Goal: Find specific page/section: Find specific page/section

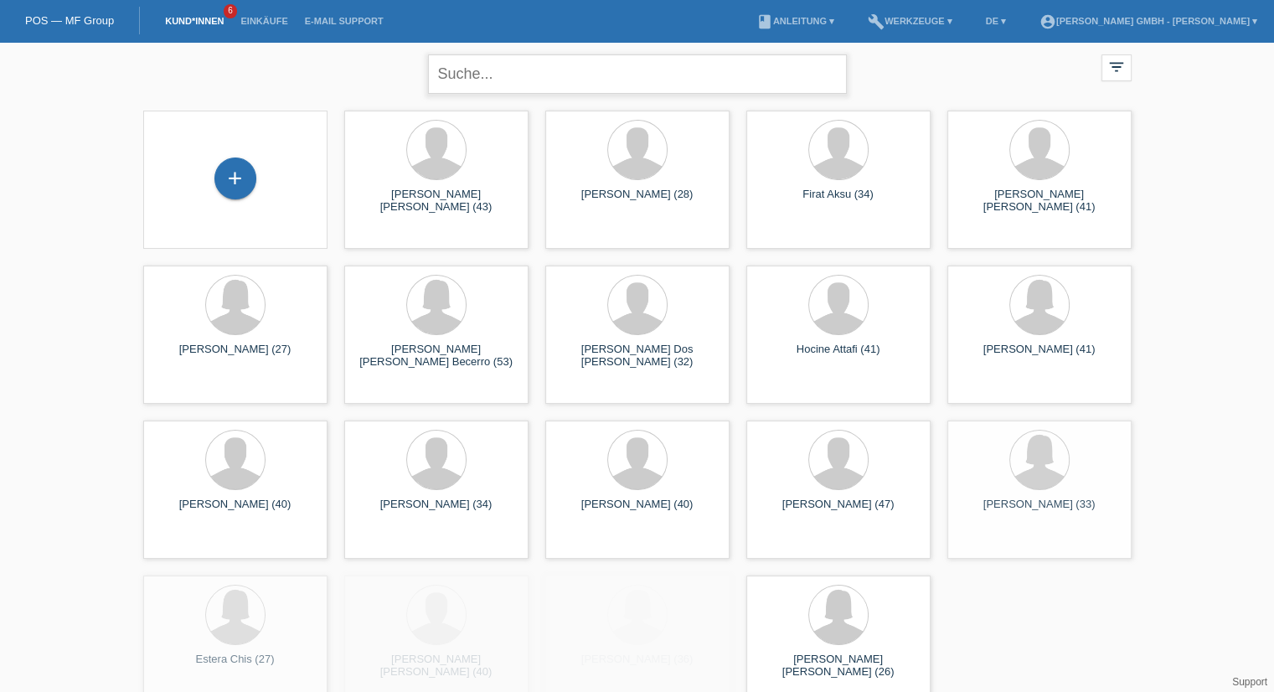
click at [506, 82] on input "text" at bounding box center [637, 73] width 419 height 39
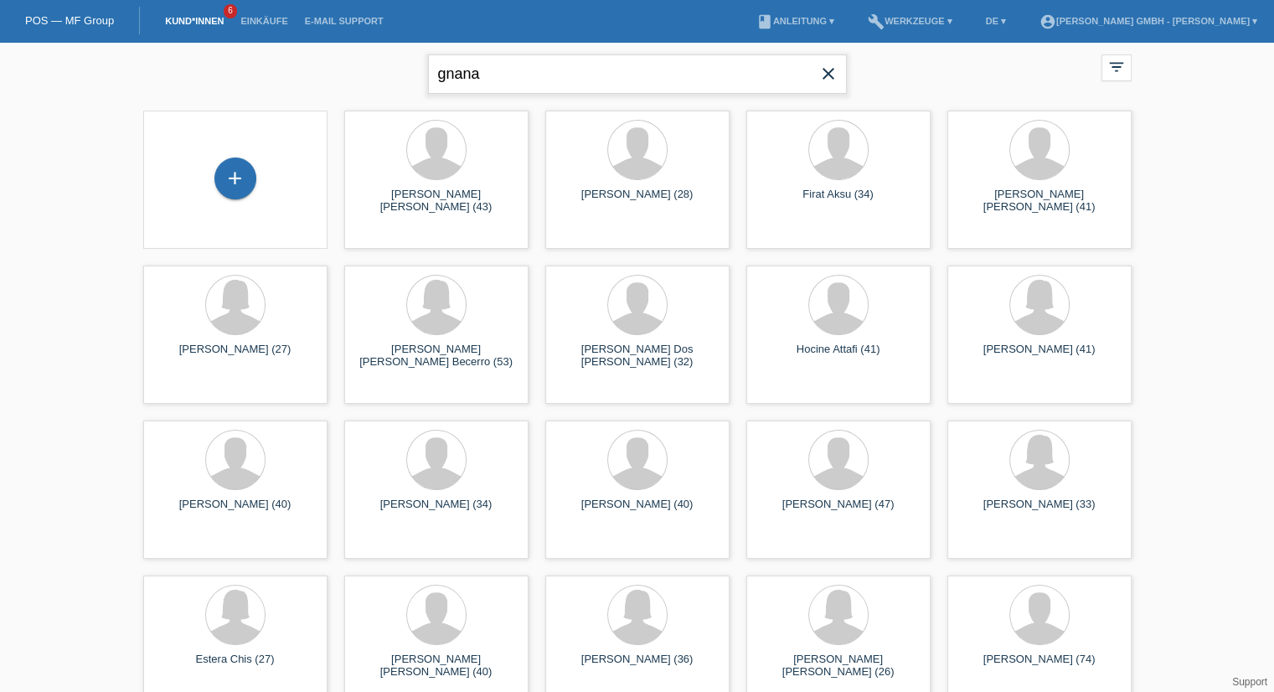
type input "gnana"
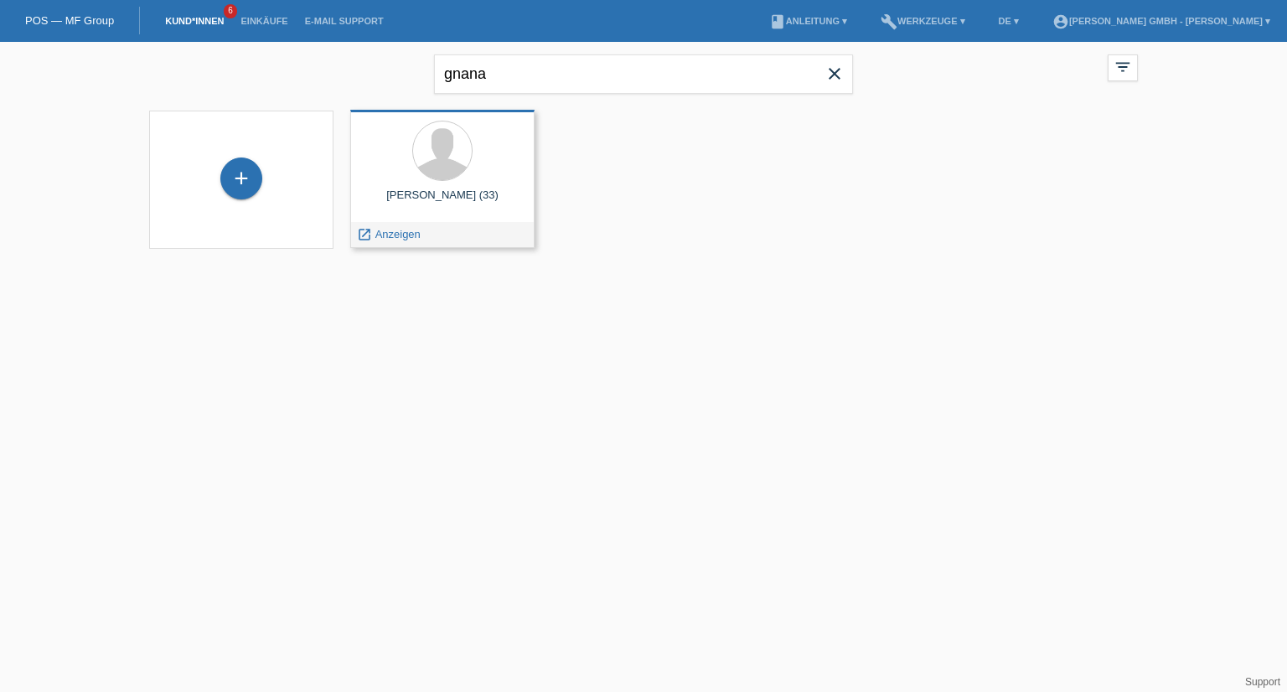
click at [446, 189] on div "Christan Gnanapragasam (33)" at bounding box center [443, 202] width 158 height 27
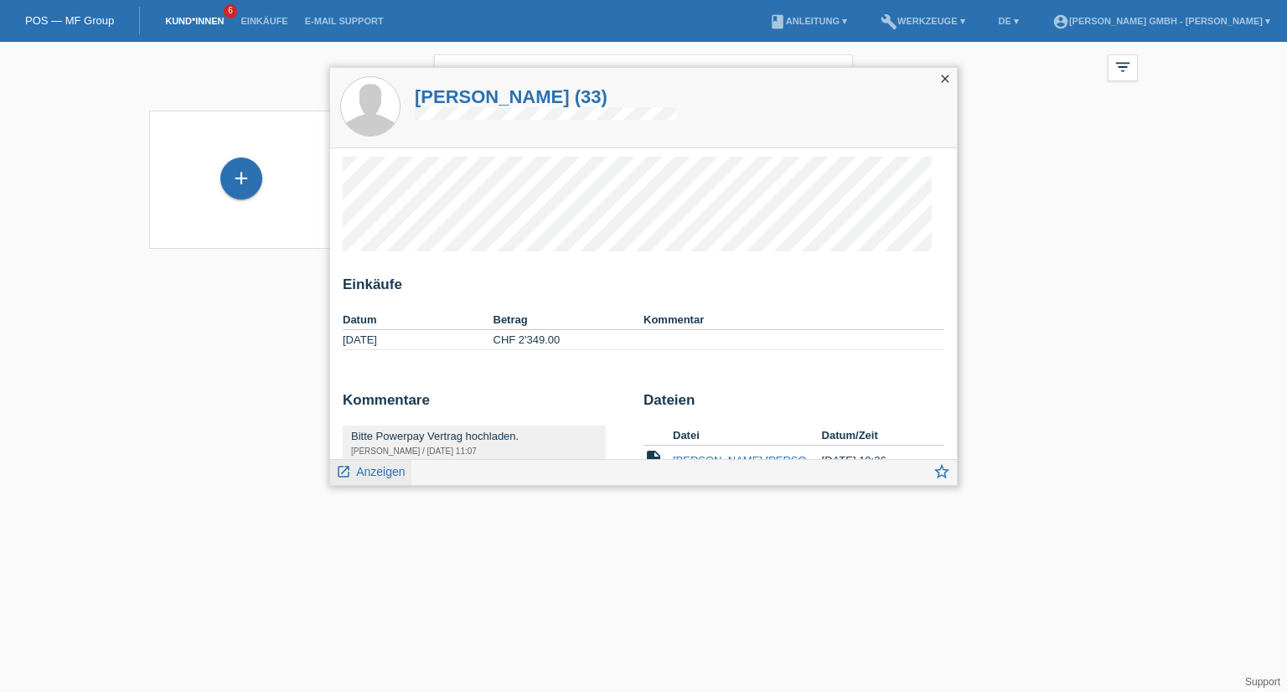
click at [385, 470] on span "Anzeigen" at bounding box center [380, 471] width 49 height 13
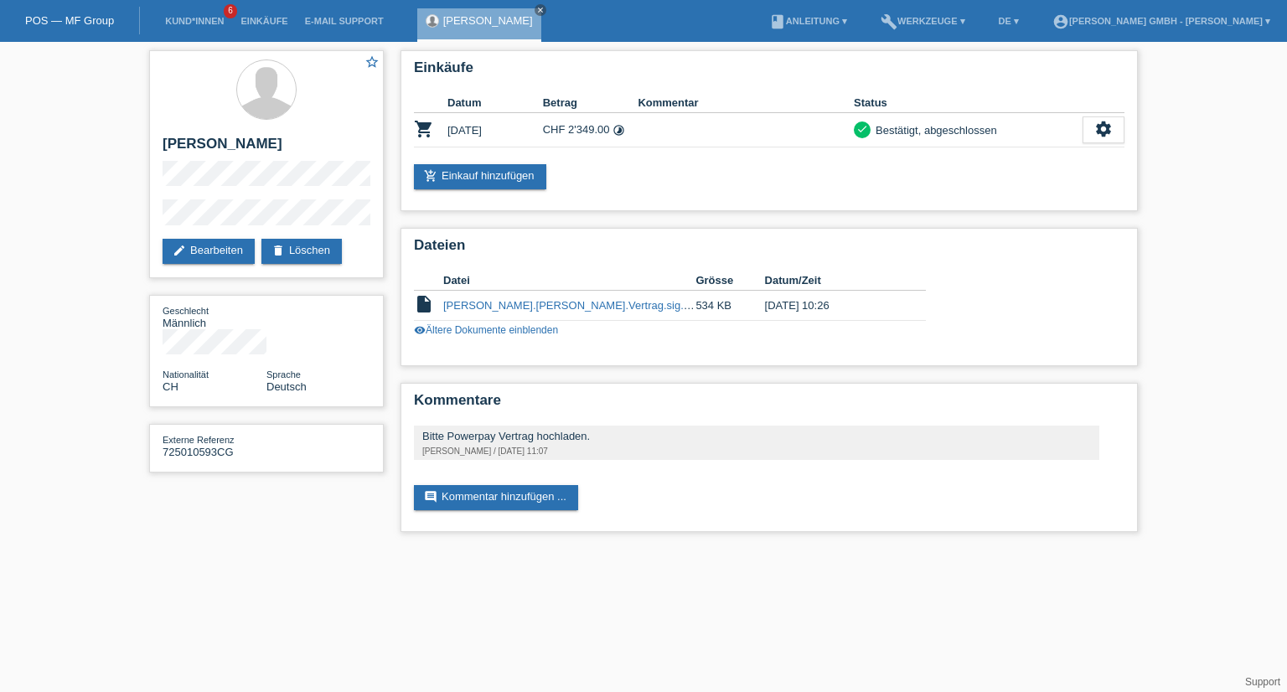
click at [198, 15] on li "Kund*innen 6" at bounding box center [194, 21] width 75 height 43
click at [264, 18] on link "Einkäufe" at bounding box center [264, 21] width 64 height 10
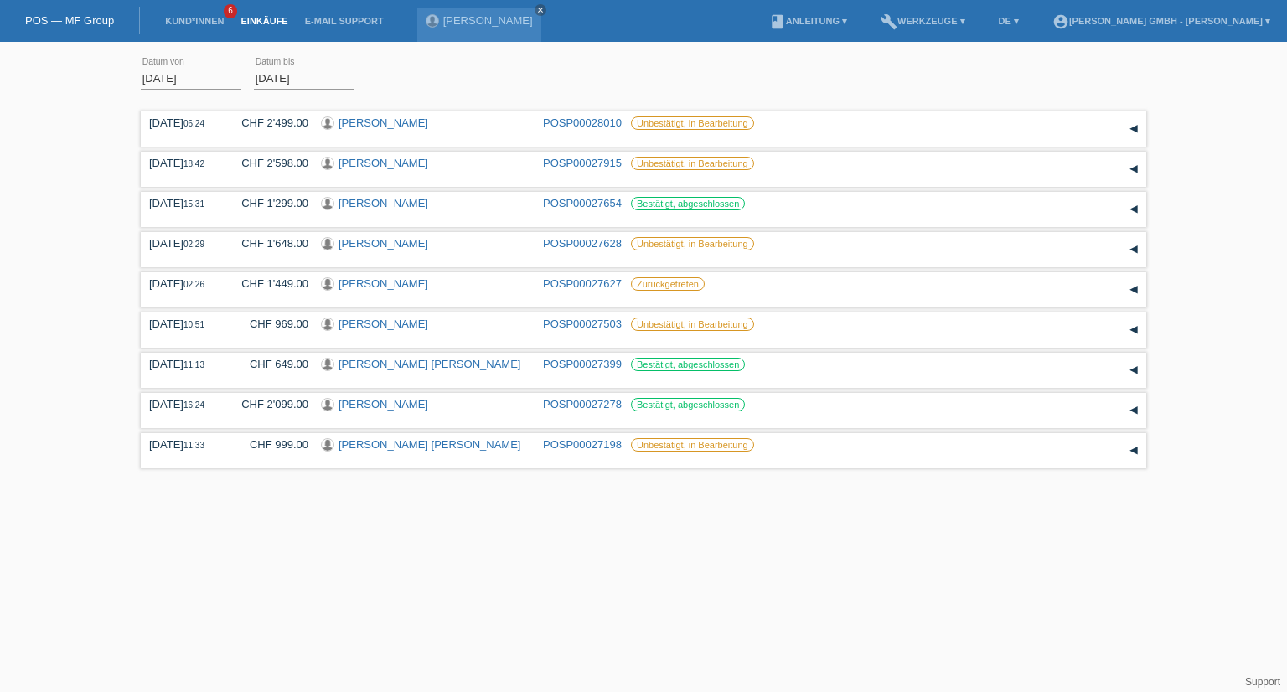
click at [164, 76] on input "01.09.2025" at bounding box center [191, 78] width 101 height 21
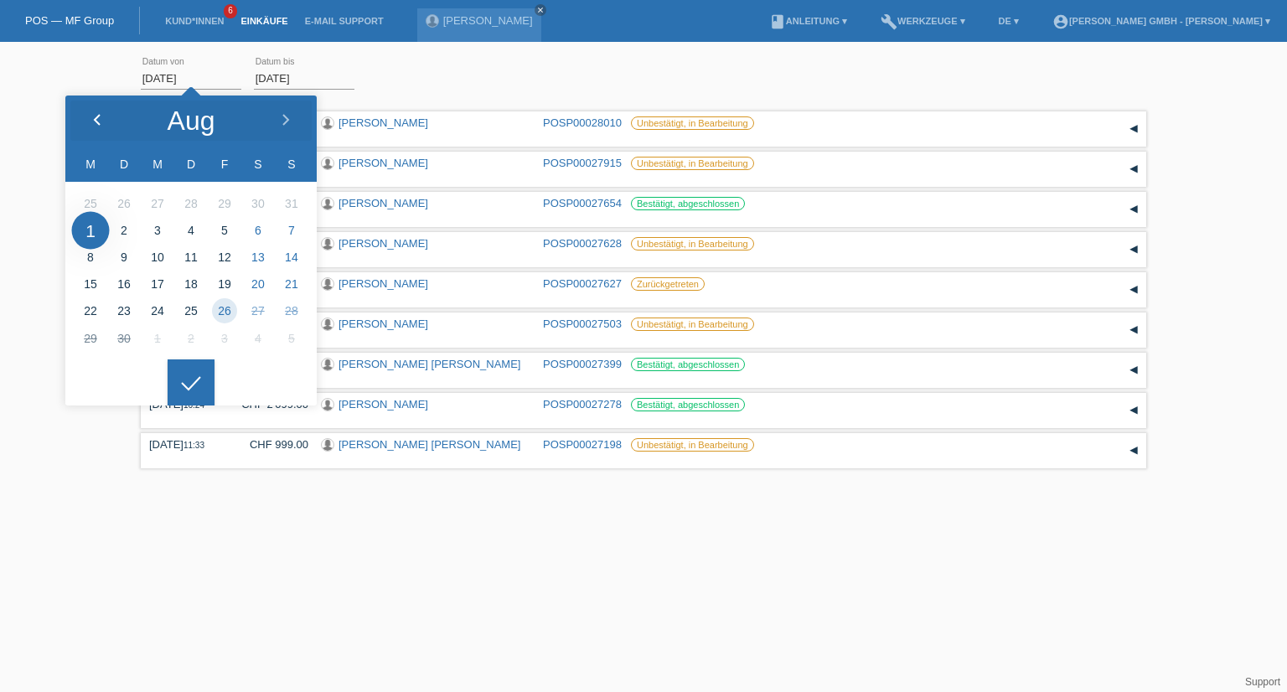
click at [99, 125] on icon at bounding box center [96, 120] width 13 height 13
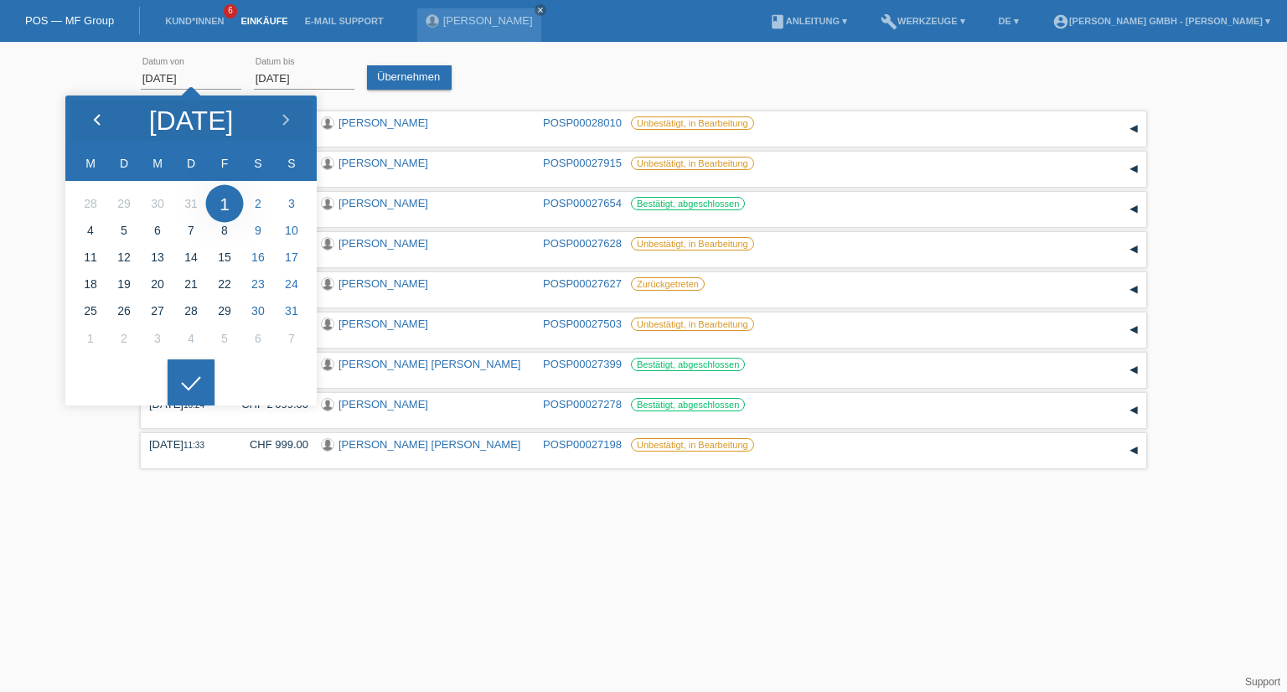
click at [99, 127] on icon at bounding box center [96, 120] width 13 height 13
type input "01.07.2025"
click at [499, 63] on div "01.07.2025 error Datum von 26.09.2025 error Datum bis Übernehmen" at bounding box center [643, 78] width 1005 height 57
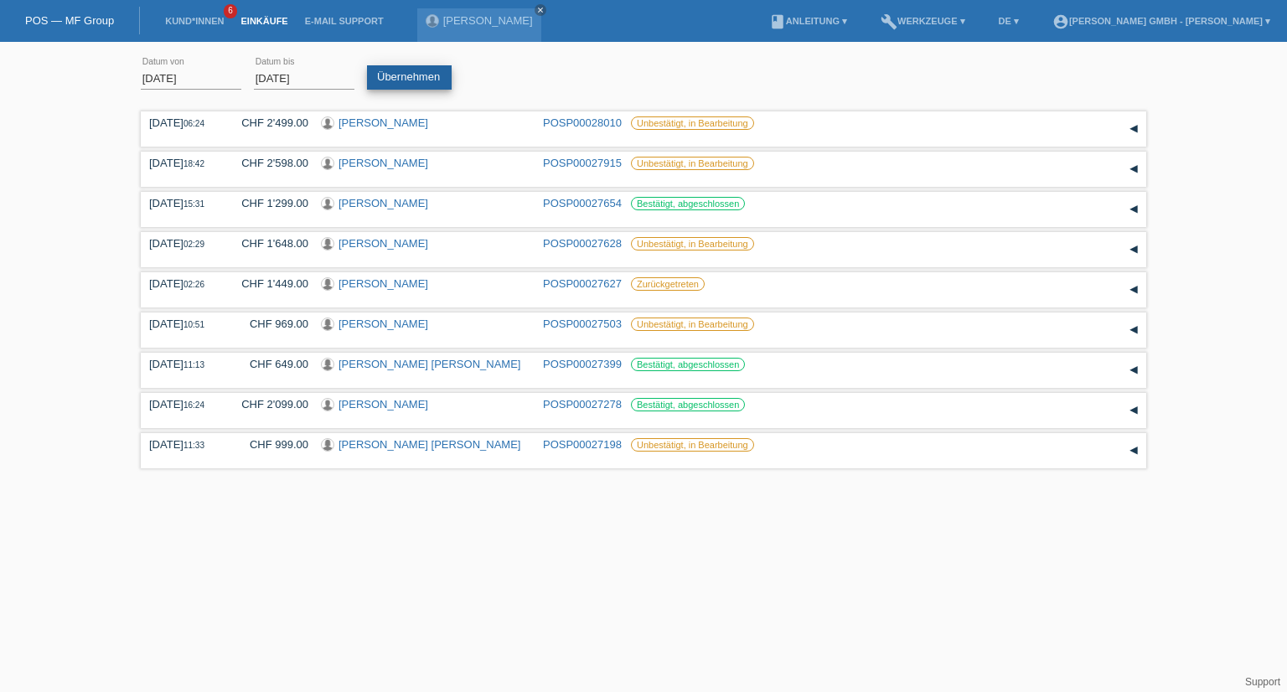
click at [403, 71] on link "Übernehmen" at bounding box center [409, 77] width 85 height 24
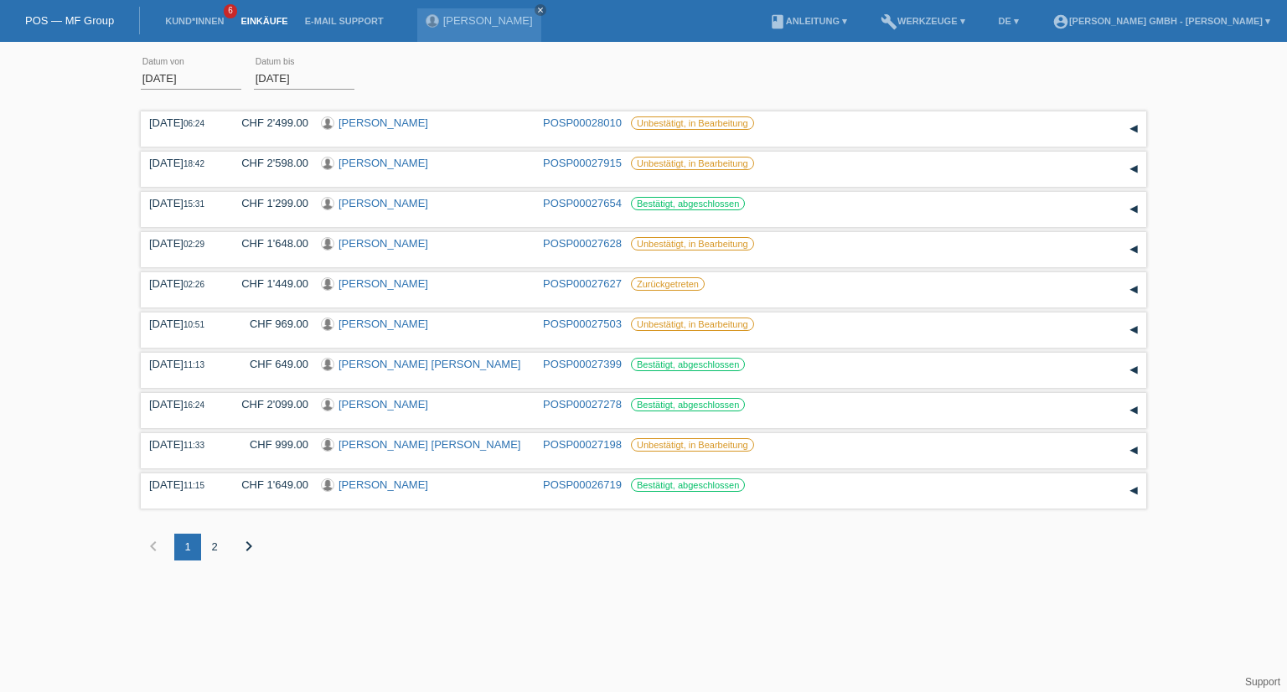
click at [246, 549] on icon "chevron_right" at bounding box center [249, 546] width 20 height 20
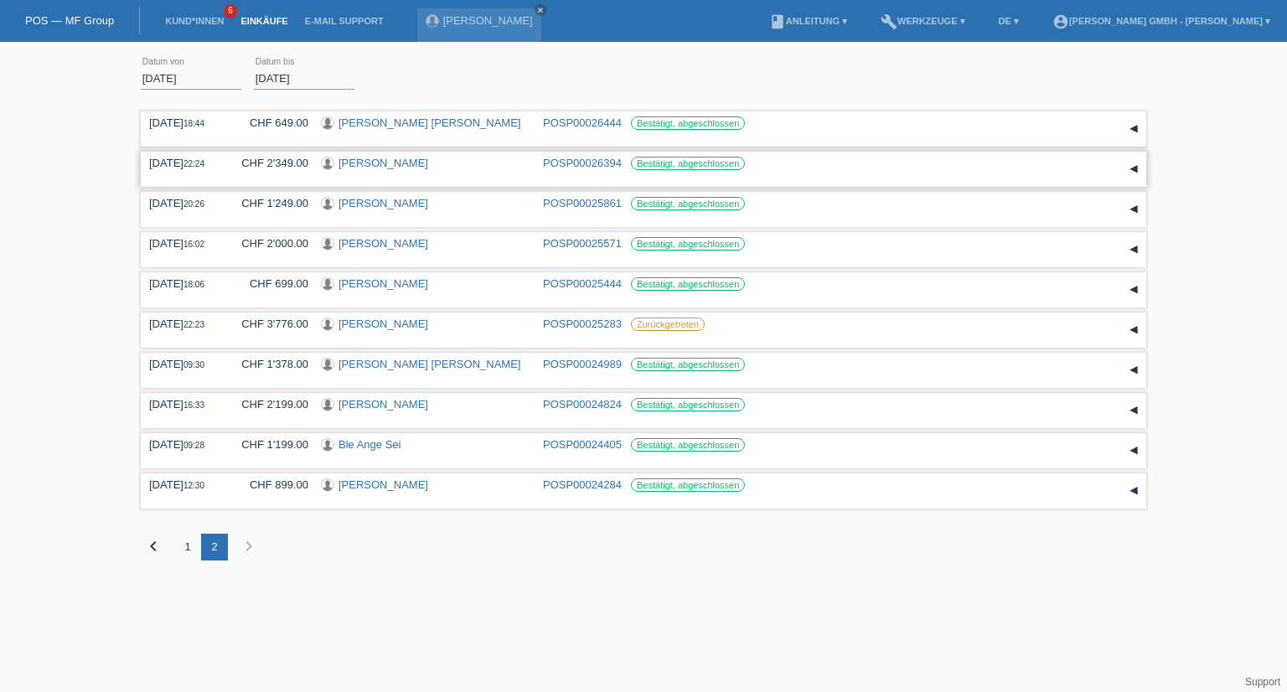
click at [428, 160] on link "Christan Gnanapragasam" at bounding box center [384, 163] width 90 height 13
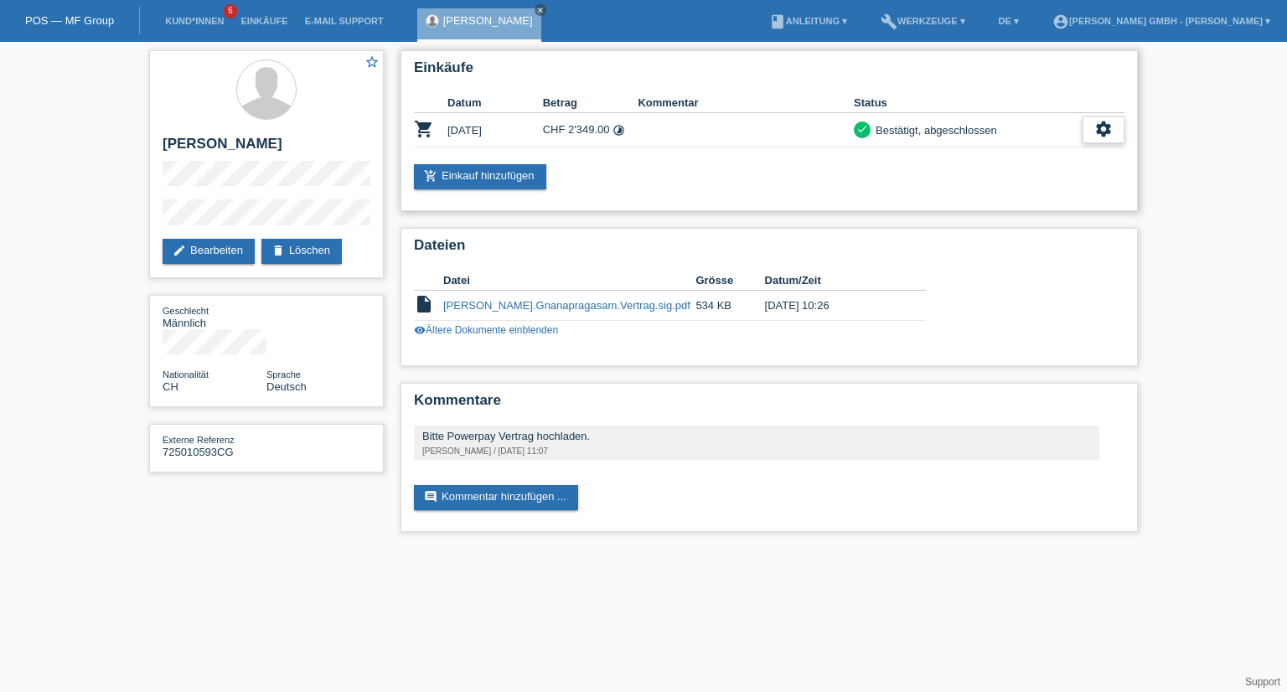
click at [1106, 130] on icon "settings" at bounding box center [1103, 129] width 18 height 18
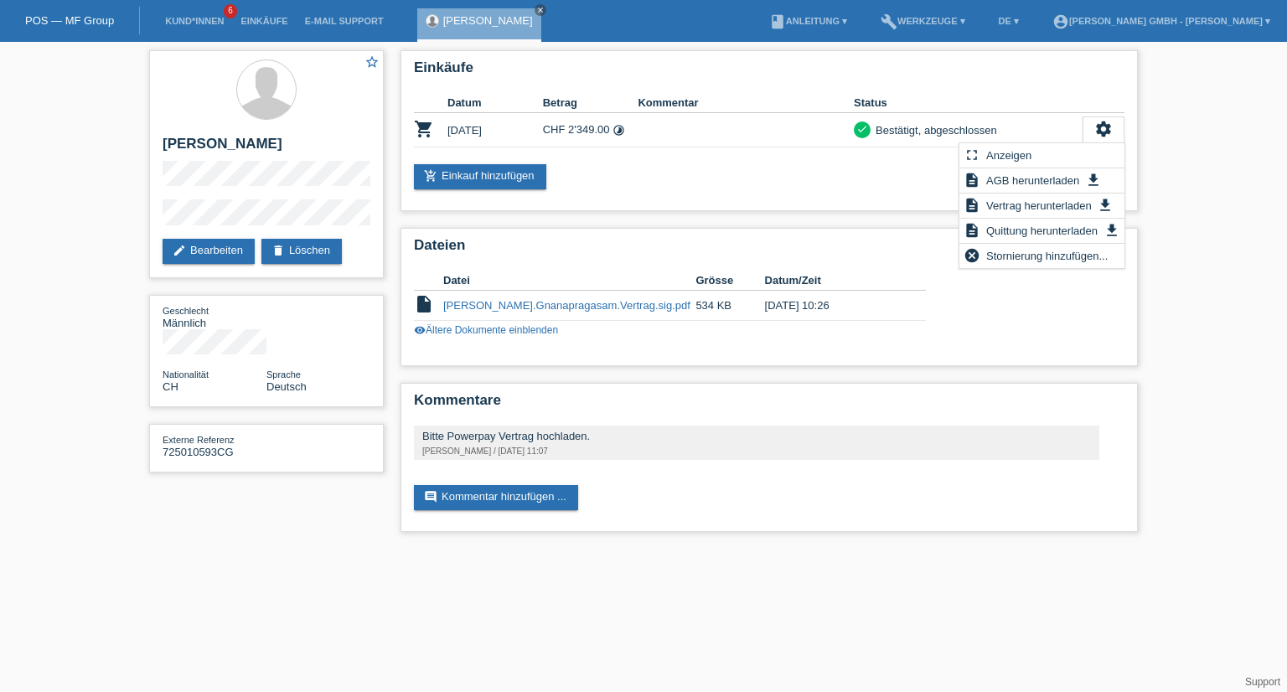
click at [1222, 279] on div "star_border Christan Gnanapragasam edit Bearbeiten delete Löschen Geschlecht Mä…" at bounding box center [643, 295] width 1287 height 507
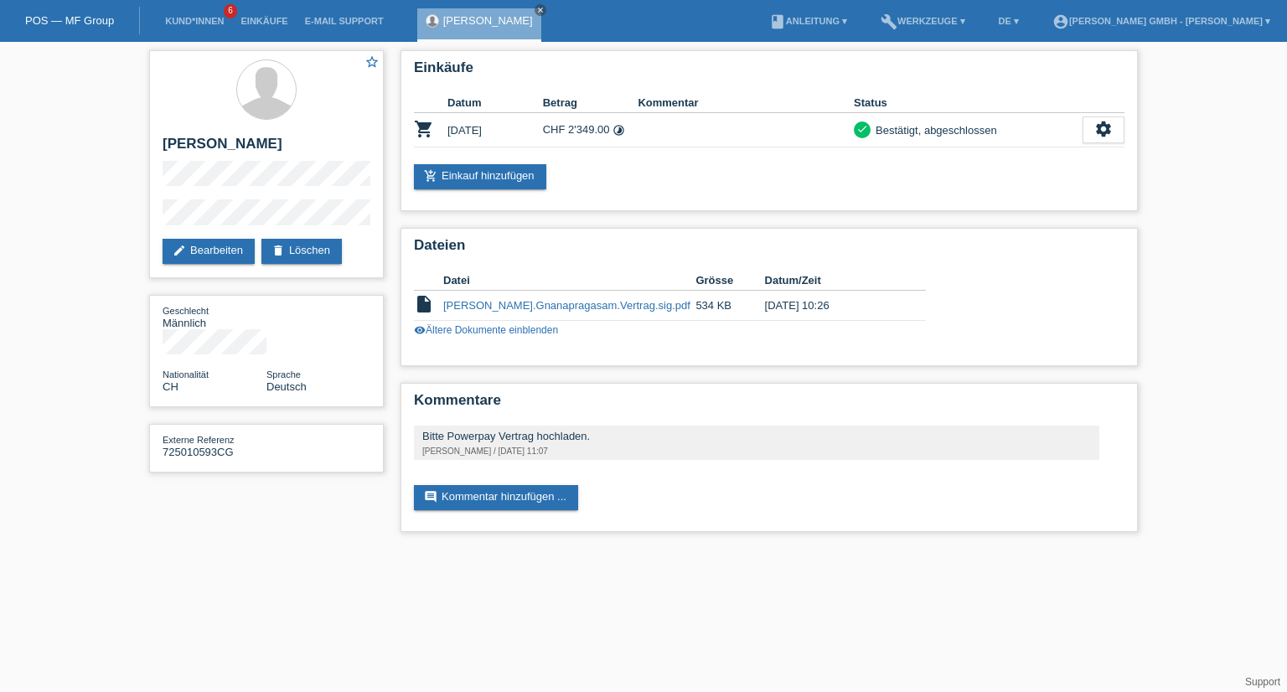
click at [1178, 403] on div "star_border Christan Gnanapragasam edit Bearbeiten delete Löschen Geschlecht Mä…" at bounding box center [643, 295] width 1287 height 507
drag, startPoint x: 574, startPoint y: 10, endPoint x: 540, endPoint y: 10, distance: 34.4
click at [545, 9] on icon "close" at bounding box center [540, 10] width 8 height 8
click at [184, 15] on li "Kund*innen 6" at bounding box center [194, 21] width 75 height 43
click at [185, 23] on link "Kund*innen" at bounding box center [194, 21] width 75 height 10
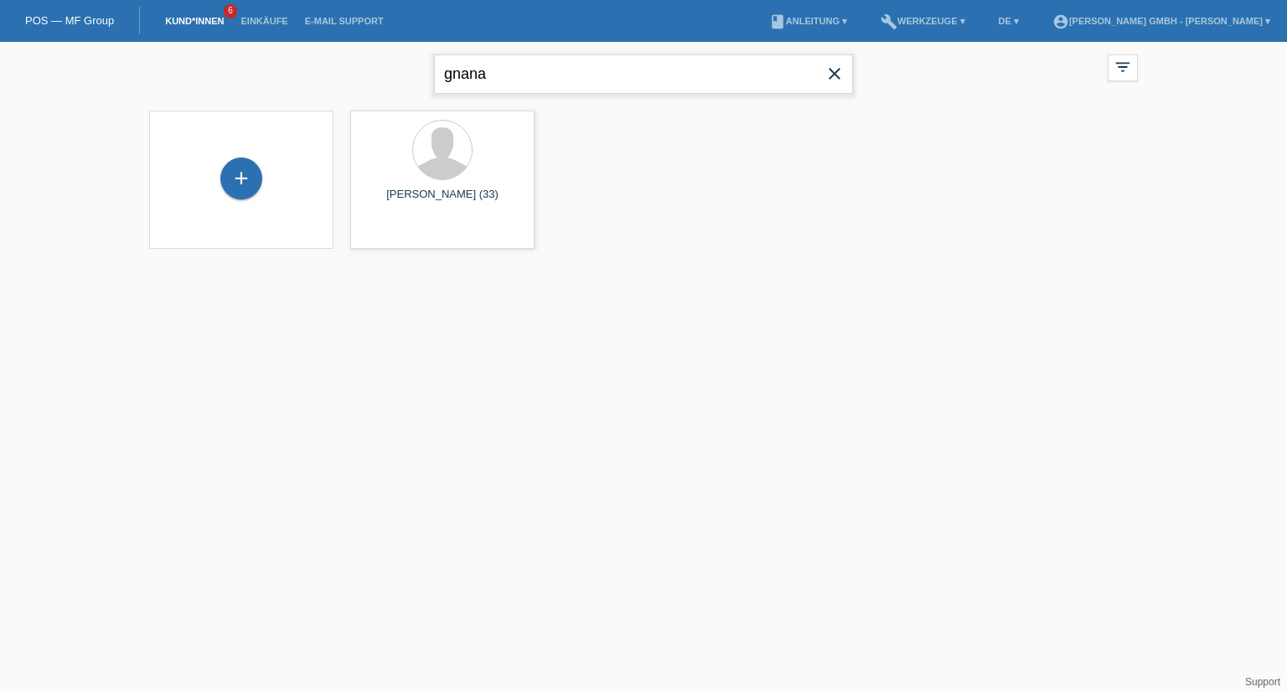
click at [546, 75] on input "gnana" at bounding box center [643, 73] width 419 height 39
drag, startPoint x: 486, startPoint y: 75, endPoint x: 436, endPoint y: 75, distance: 50.3
click at [436, 75] on input "gnana" at bounding box center [643, 73] width 419 height 39
drag, startPoint x: 600, startPoint y: 80, endPoint x: 403, endPoint y: 68, distance: 197.3
click at [403, 68] on div "stofel close filter_list view_module Alle Kund*innen anzeigen star Markierte Ku…" at bounding box center [643, 72] width 1005 height 60
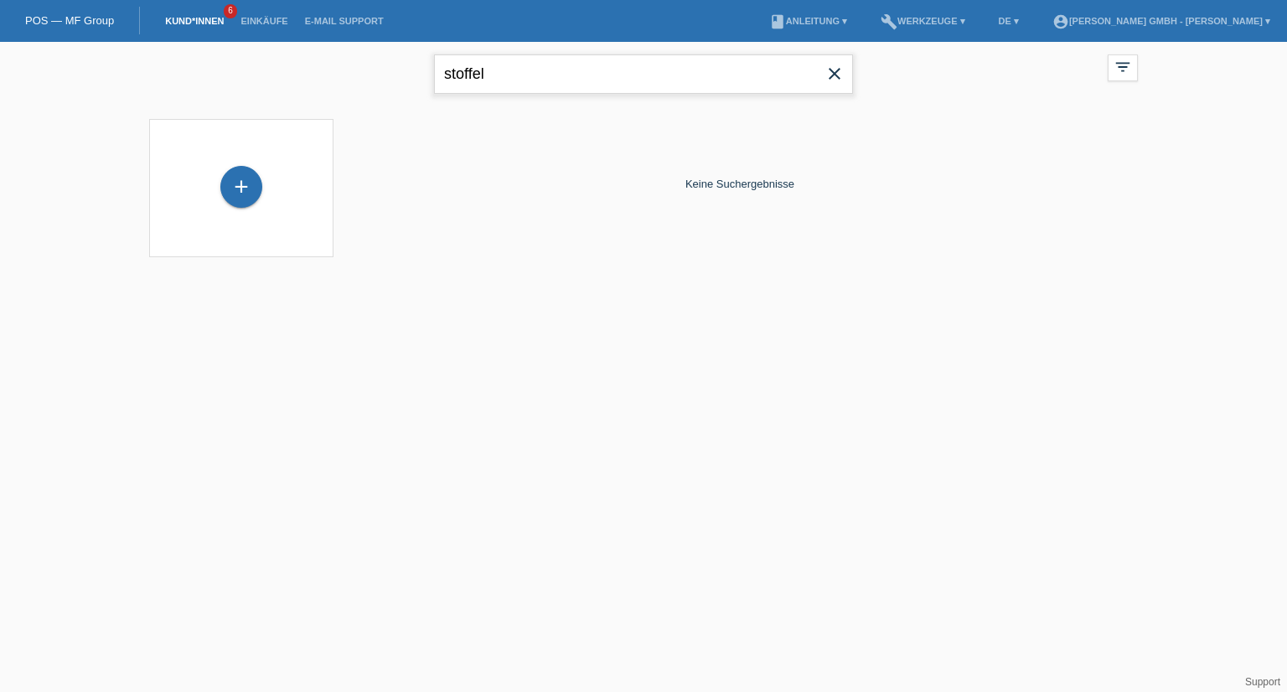
type input "stoffel"
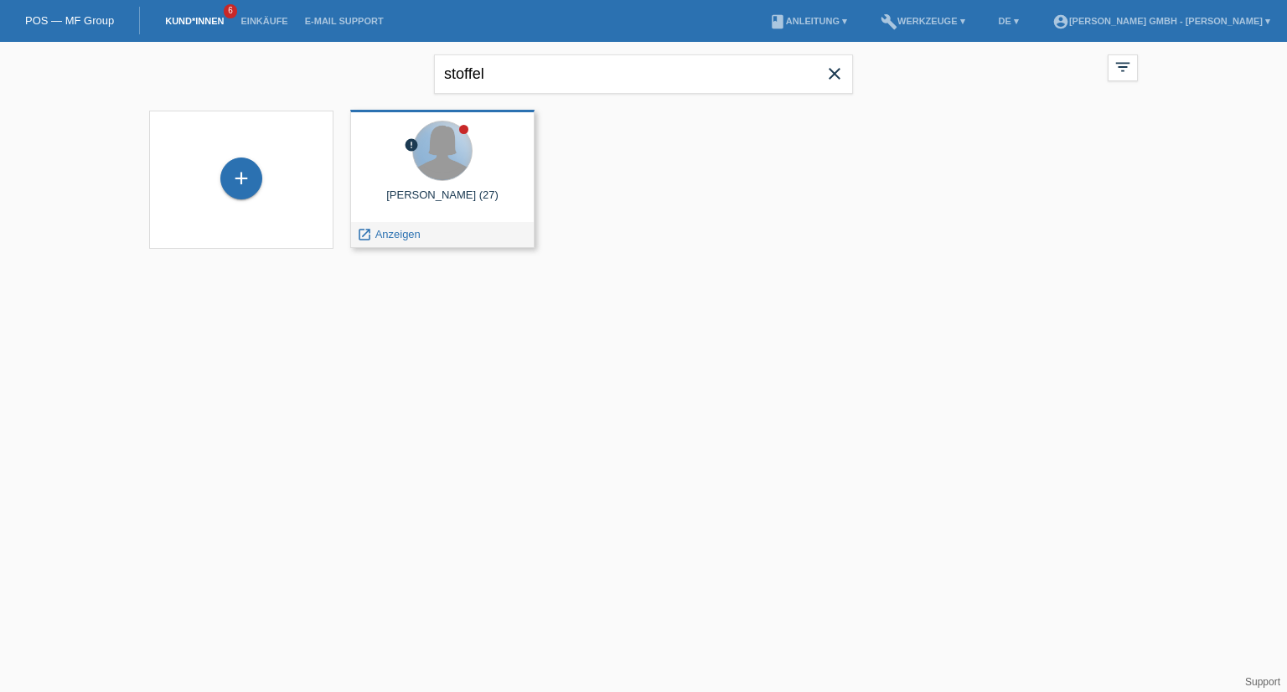
click at [439, 162] on div at bounding box center [442, 150] width 59 height 59
click at [395, 240] on div "launch Anzeigen" at bounding box center [388, 234] width 75 height 25
click at [392, 239] on span "Anzeigen" at bounding box center [397, 234] width 45 height 13
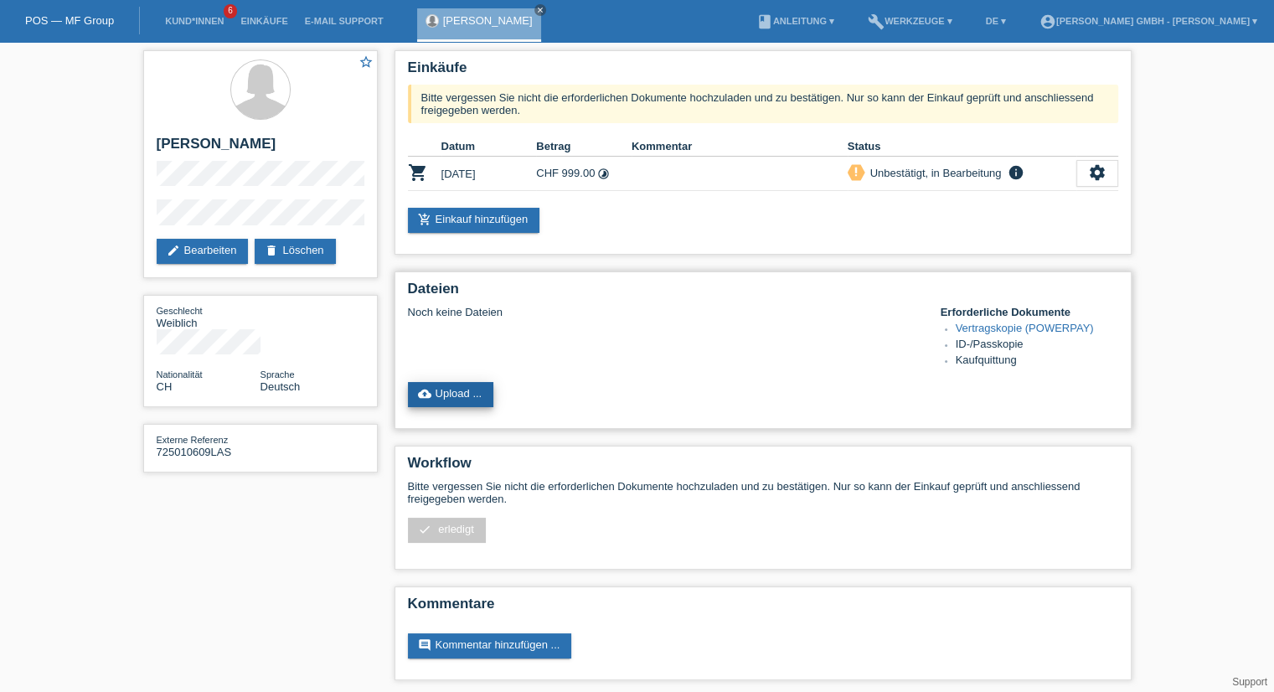
click at [449, 395] on link "cloud_upload Upload ..." at bounding box center [451, 394] width 86 height 25
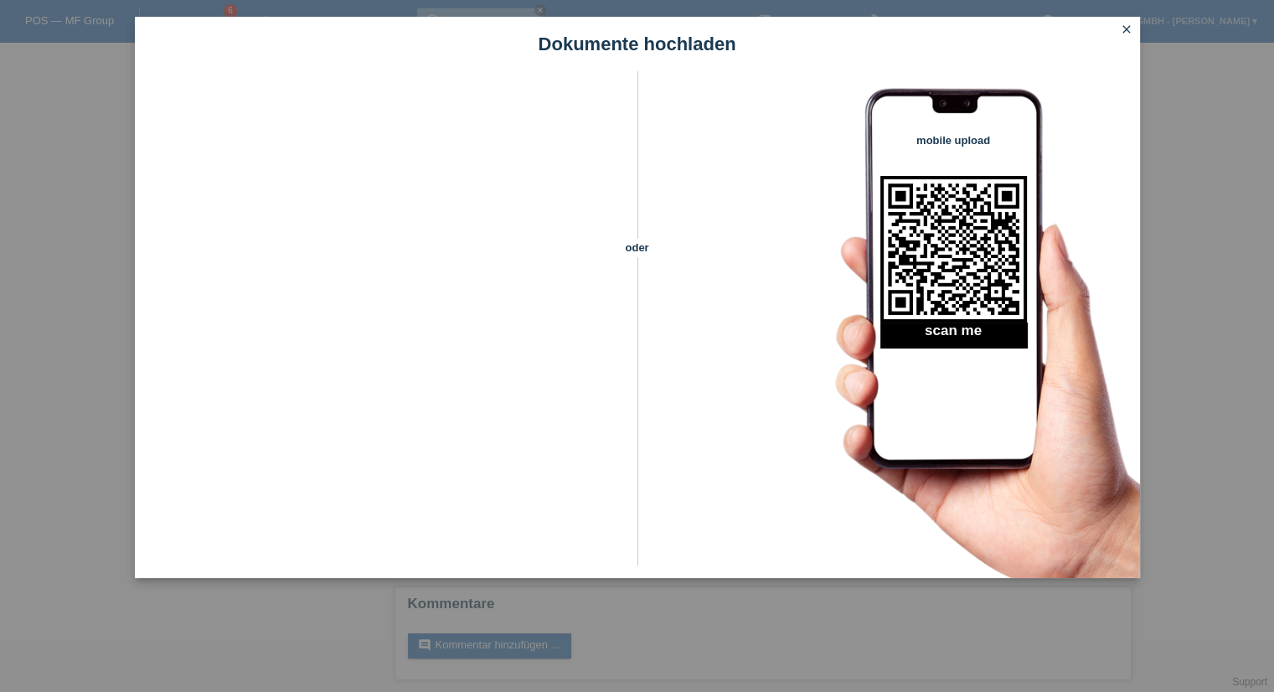
click at [1126, 28] on icon "close" at bounding box center [1126, 29] width 13 height 13
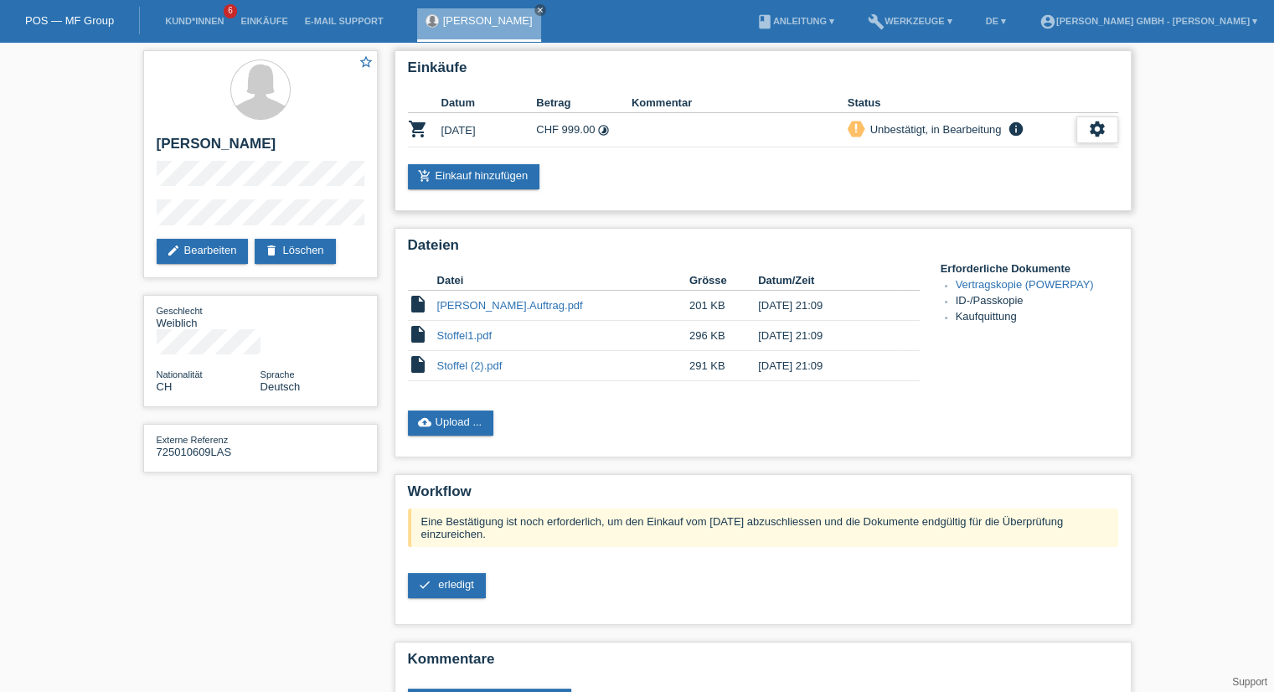
click at [1108, 135] on div "settings" at bounding box center [1098, 129] width 42 height 27
click at [1024, 203] on span "Vertrag herunterladen" at bounding box center [1000, 205] width 111 height 20
